Goal: Use online tool/utility

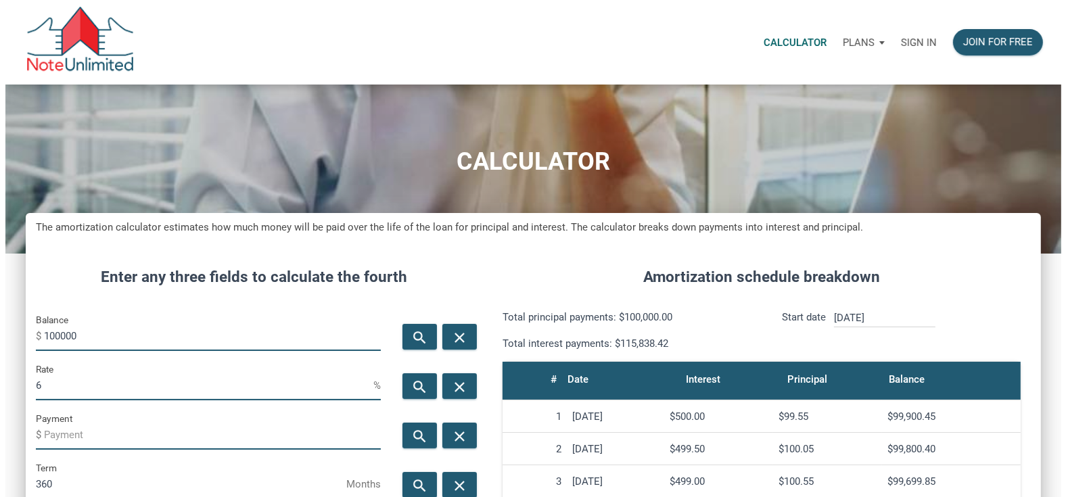
scroll to position [675548, 675210]
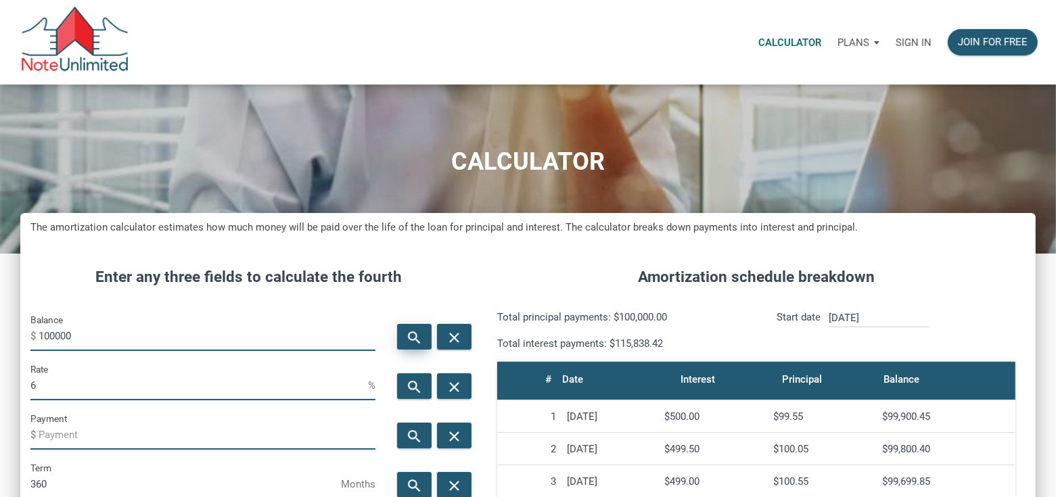
click at [424, 331] on div "search" at bounding box center [414, 337] width 34 height 26
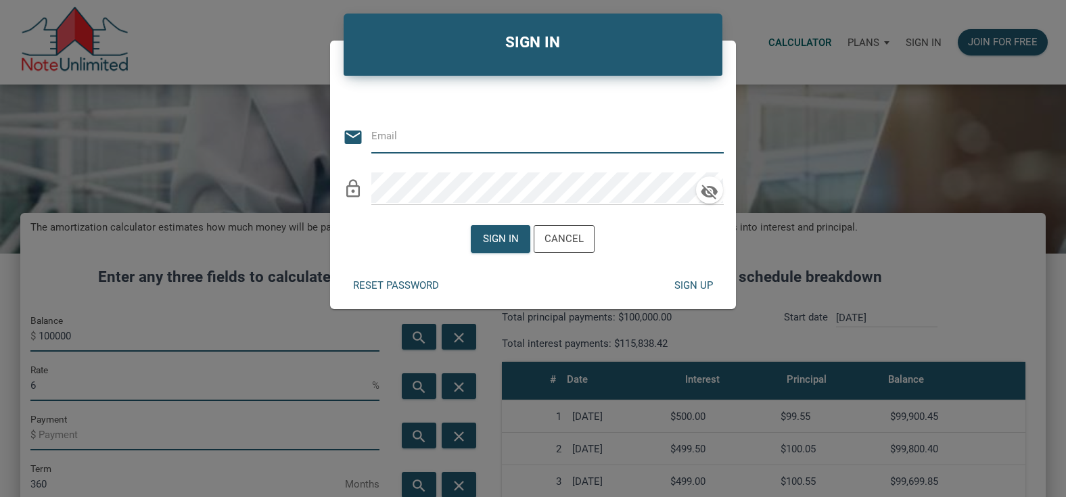
type input "[EMAIL_ADDRESS][DOMAIN_NAME]"
click at [497, 235] on div "Sign in" at bounding box center [501, 239] width 36 height 16
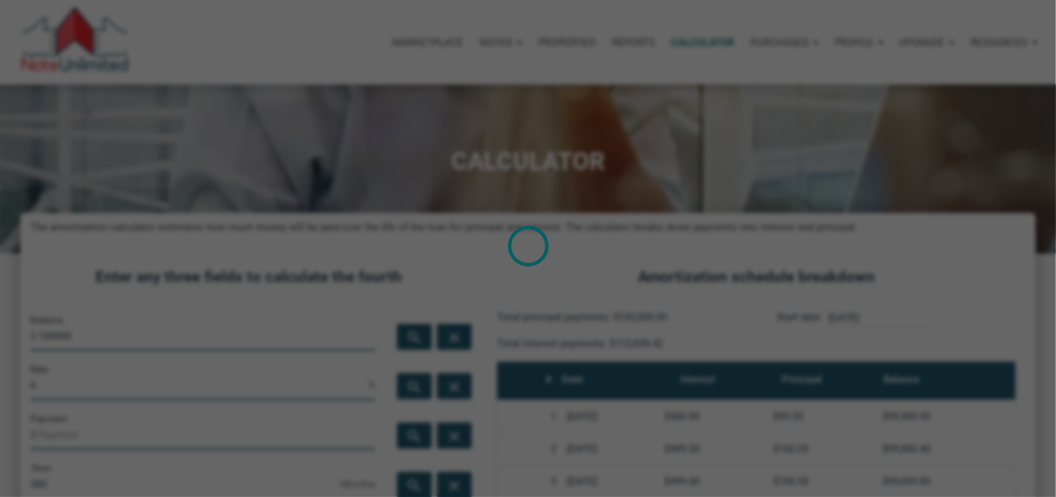
scroll to position [675548, 675210]
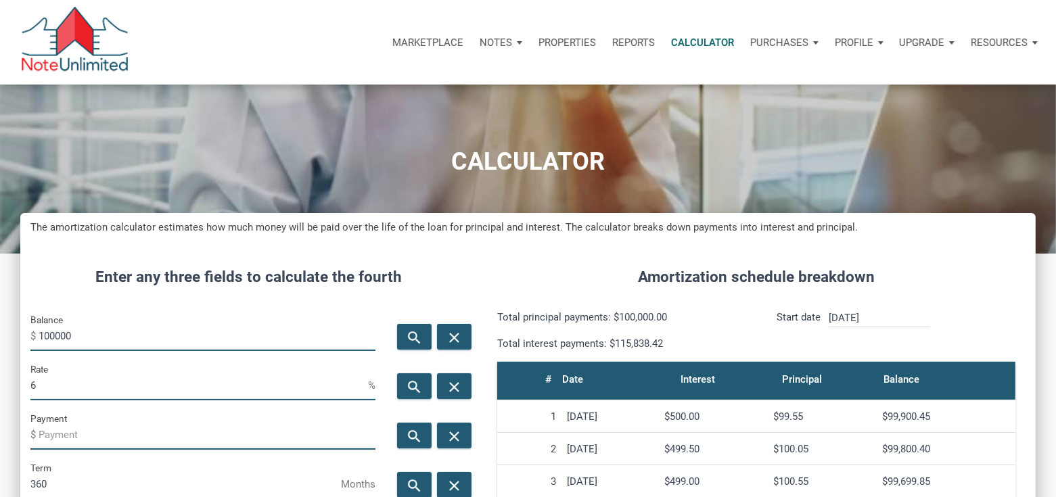
click at [154, 342] on input "100000" at bounding box center [207, 336] width 337 height 30
type input "350000"
click at [137, 377] on input "6" at bounding box center [198, 385] width 337 height 30
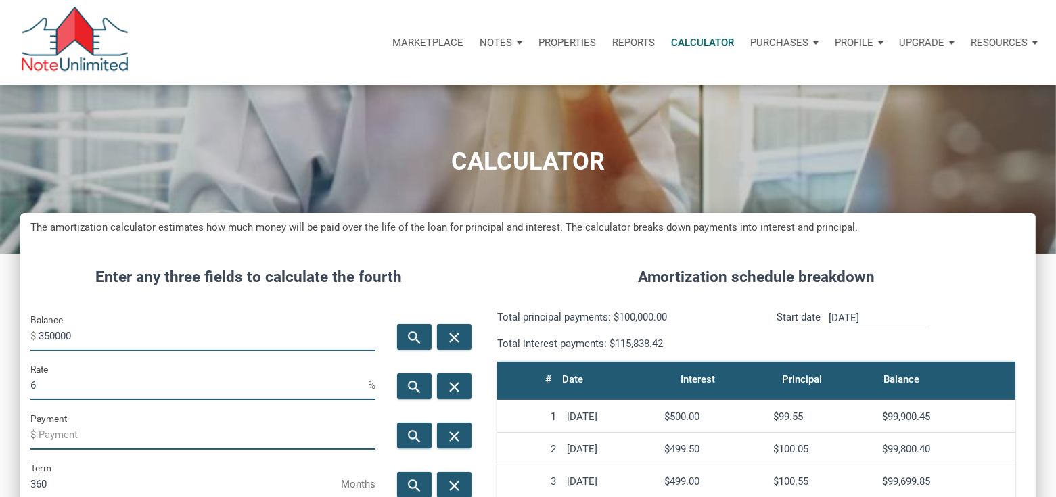
click at [137, 377] on input "6" at bounding box center [198, 385] width 337 height 30
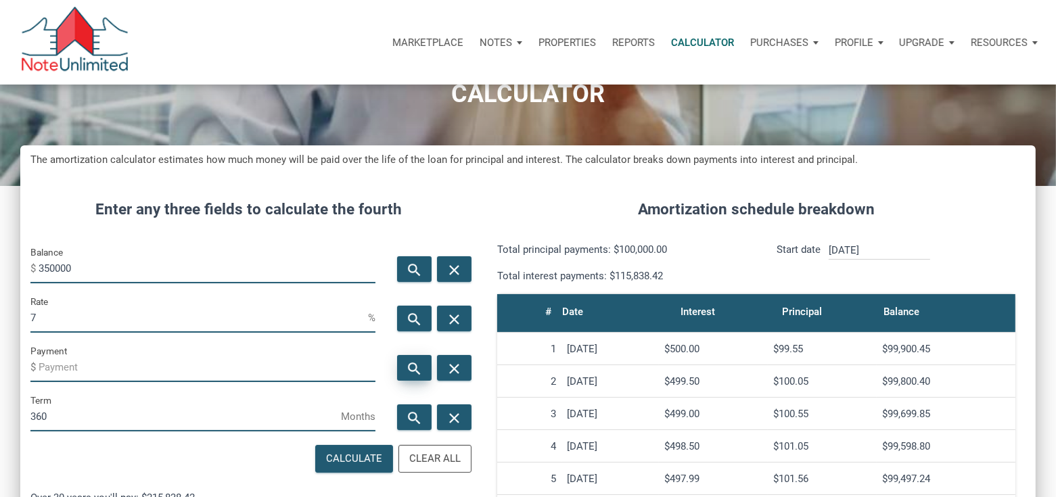
type input "7"
click at [419, 371] on icon "search" at bounding box center [414, 368] width 16 height 17
type input "-2328.56"
drag, startPoint x: 43, startPoint y: 367, endPoint x: 87, endPoint y: 368, distance: 44.0
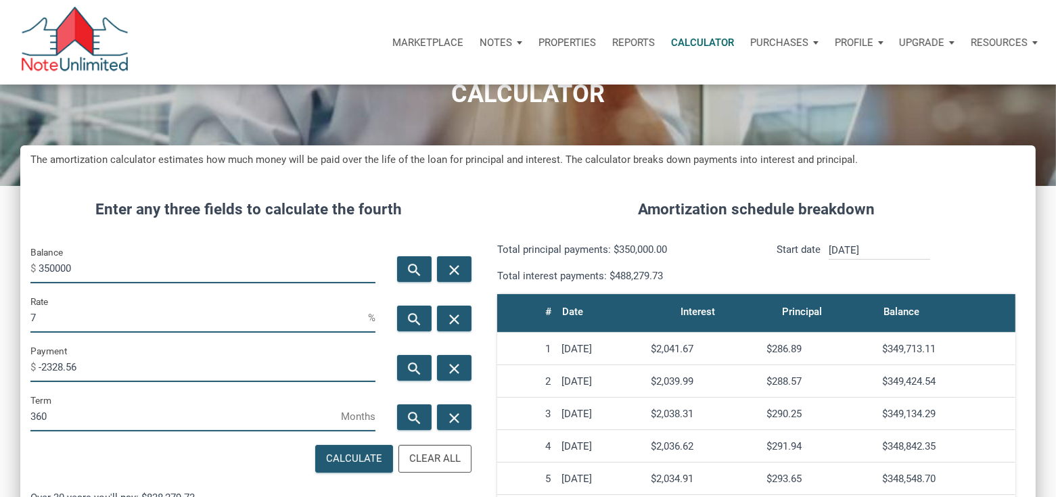
click at [87, 368] on input "-2328.56" at bounding box center [207, 367] width 337 height 30
